Goal: Use online tool/utility: Utilize a website feature to perform a specific function

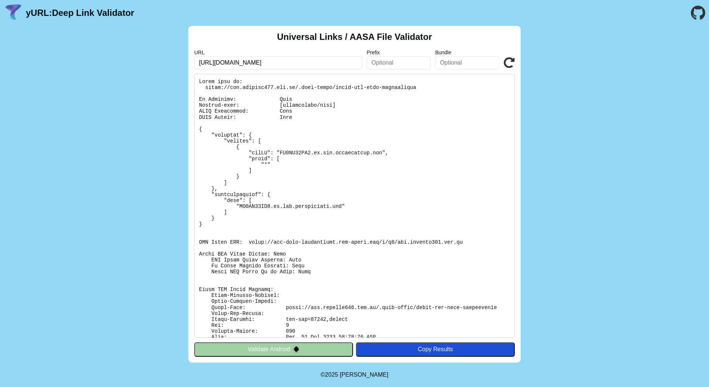
click at [314, 62] on input "https://sso.baochay114.gov.vn" at bounding box center [278, 62] width 168 height 13
paste input "citizen-sso.vnetraffic.gov.vn/?code=hTGL+ekQ114Gw0GhAkoy9IRo6exW4rR4L2BTmiIyshH…"
type input "https://citizen-sso.vnetraffic.gov.vn/?code=hTGL+ekQ114Gw0GhAkoy9IRo6exW4rR4L2B…"
click button "Validate" at bounding box center [0, 0] width 0 height 0
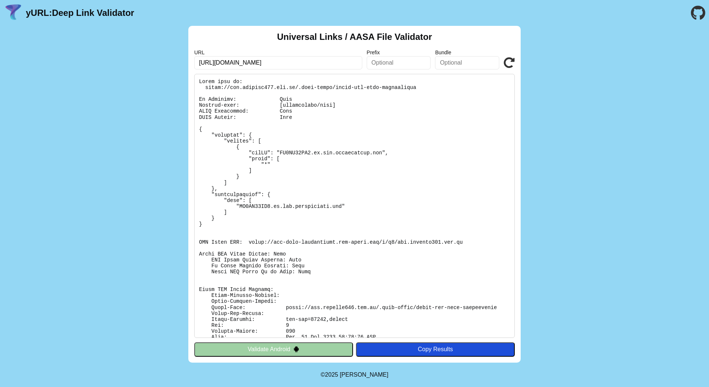
scroll to position [0, 0]
drag, startPoint x: 328, startPoint y: 62, endPoint x: 123, endPoint y: 58, distance: 205.2
click at [123, 58] on div "Universal Links / AASA File Validator URL https://citizen-sso.vnetraffic.gov.vn…" at bounding box center [354, 194] width 709 height 337
click at [299, 60] on input "https://citizen-sso.vnetraffic.gov.vn/?code=hTGL+ekQ114Gw0GhAkoy9IRo6exW4rR4L2B…" at bounding box center [278, 62] width 168 height 13
drag, startPoint x: 290, startPoint y: 65, endPoint x: 295, endPoint y: 75, distance: 11.1
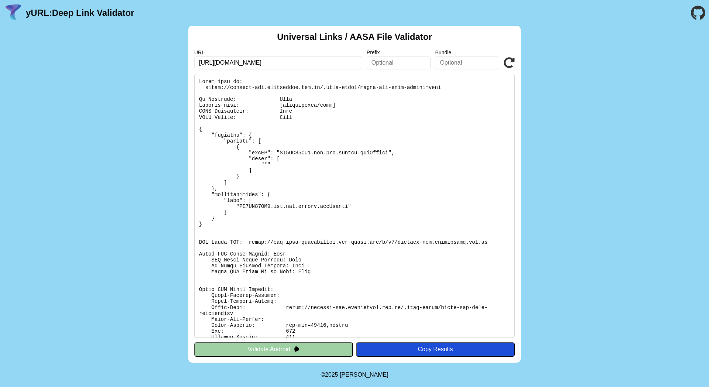
click at [295, 75] on div "Universal Links / AASA File Validator URL https://citizen-sso.vnetraffic.gov.vn…" at bounding box center [354, 194] width 332 height 337
type input "[URL][DOMAIN_NAME]"
click button "Validate" at bounding box center [0, 0] width 0 height 0
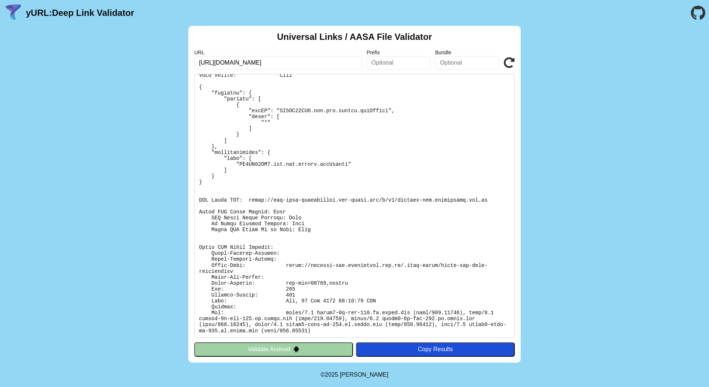
scroll to position [42, 0]
click at [286, 348] on button "Validate Android" at bounding box center [273, 349] width 159 height 14
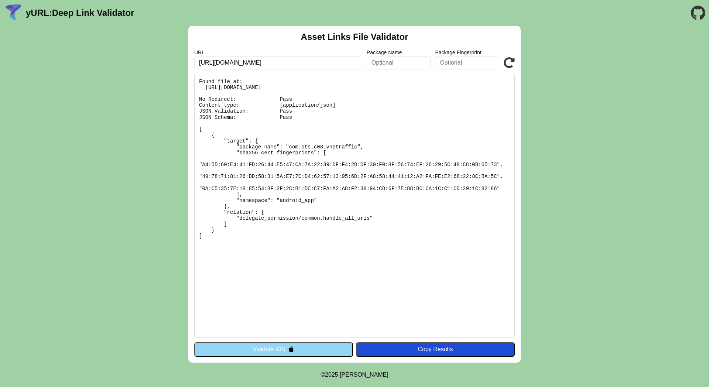
click at [286, 347] on button "Validate iOS" at bounding box center [273, 349] width 159 height 14
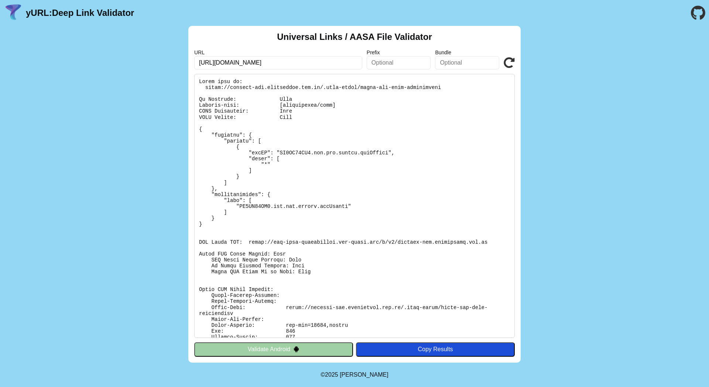
click at [286, 347] on button "Validate Android" at bounding box center [273, 349] width 159 height 14
